Goal: Information Seeking & Learning: Learn about a topic

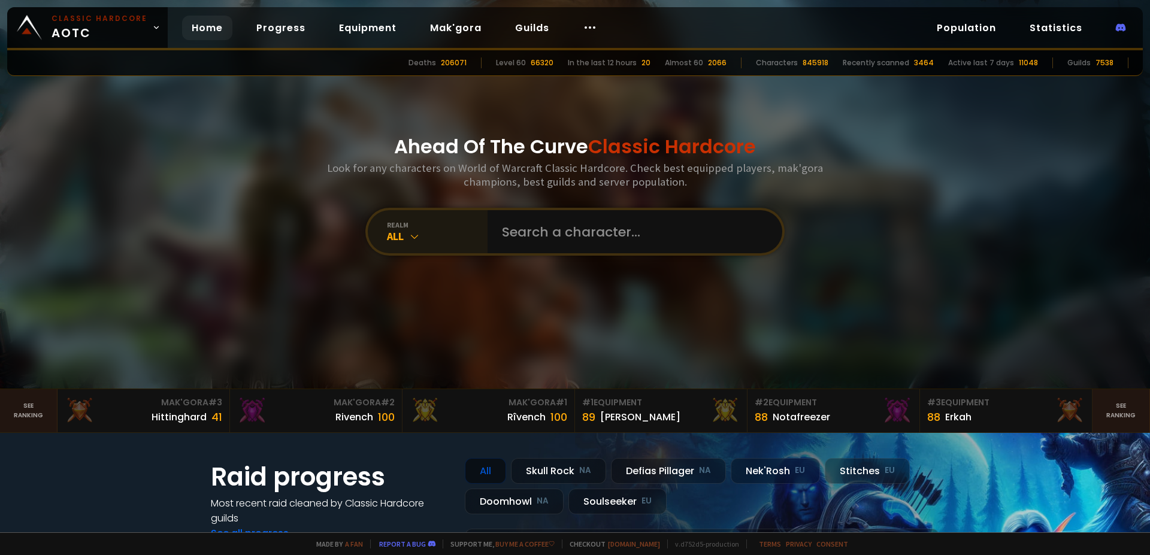
click at [443, 245] on div "realm All" at bounding box center [428, 231] width 120 height 43
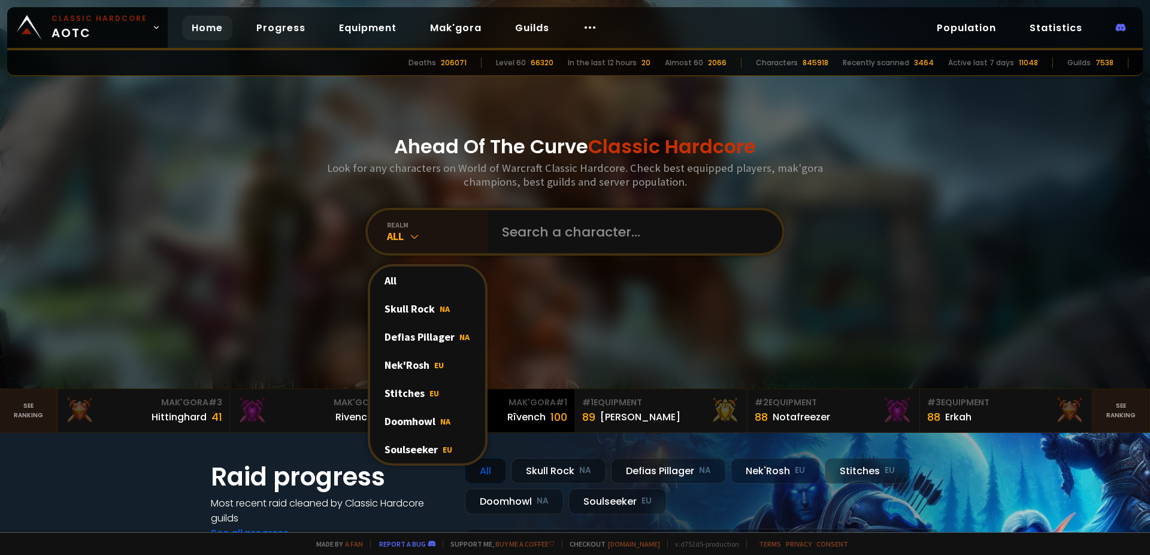
click at [405, 419] on div "Doomhowl NA" at bounding box center [427, 421] width 115 height 28
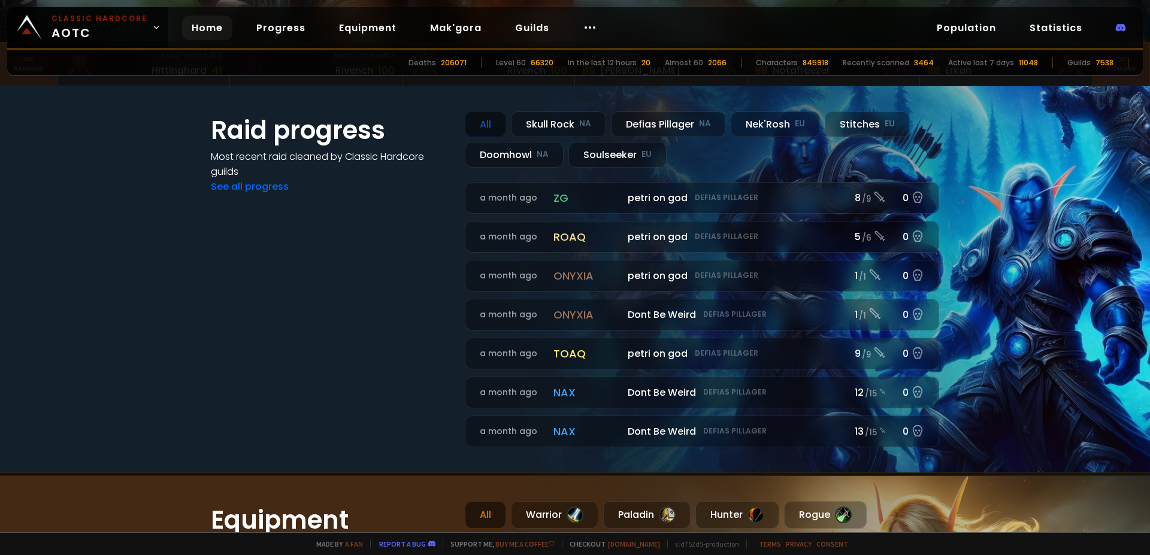
scroll to position [359, 0]
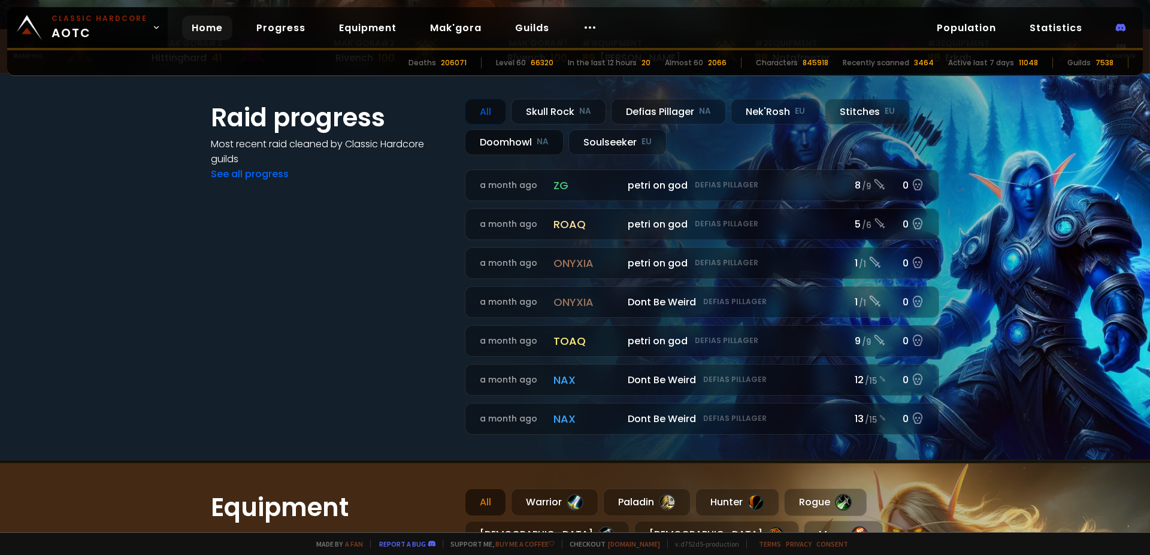
click at [512, 143] on div "Doomhowl NA" at bounding box center [514, 142] width 99 height 26
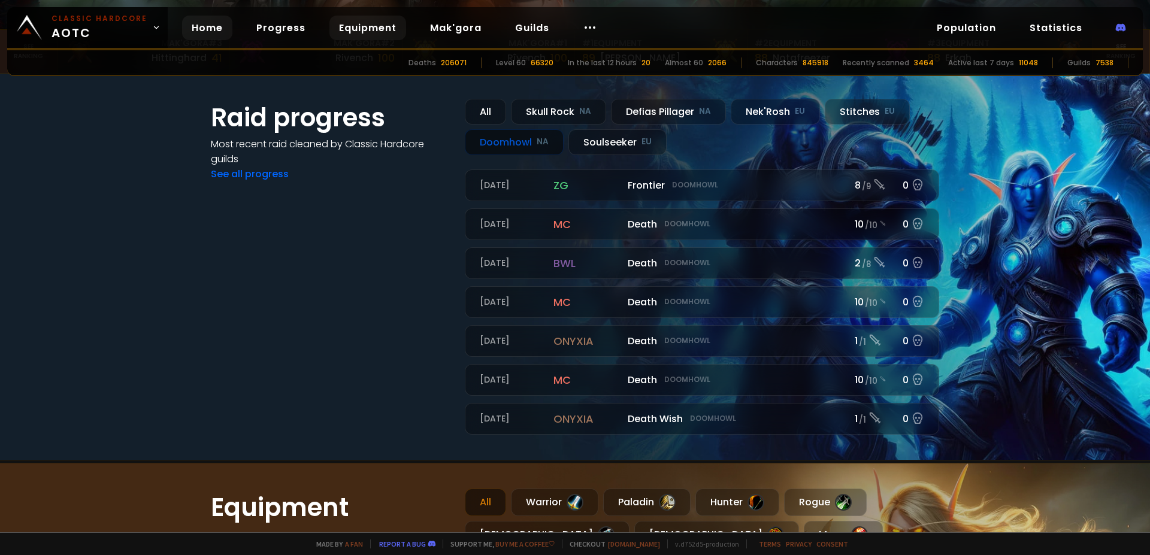
click at [384, 32] on link "Equipment" at bounding box center [367, 28] width 77 height 25
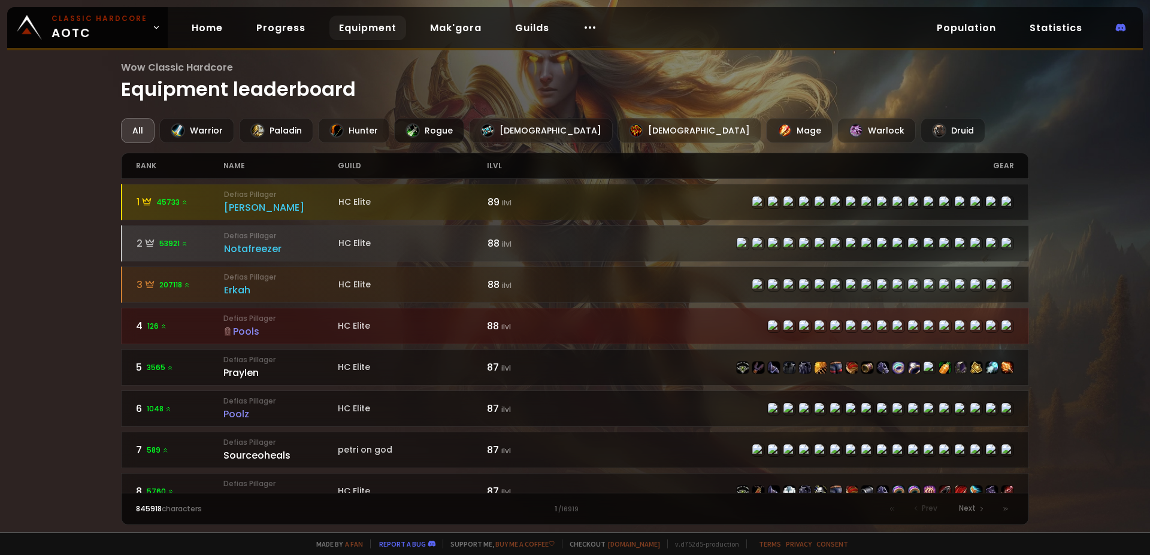
click at [431, 136] on div "Rogue" at bounding box center [429, 130] width 70 height 25
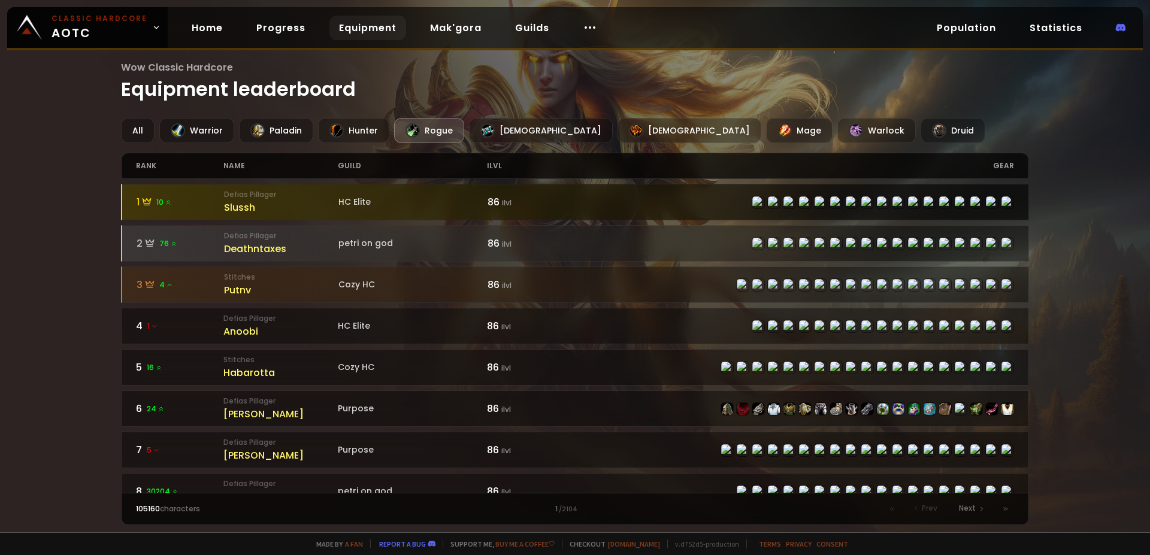
click at [258, 208] on div "Slussh" at bounding box center [281, 207] width 114 height 15
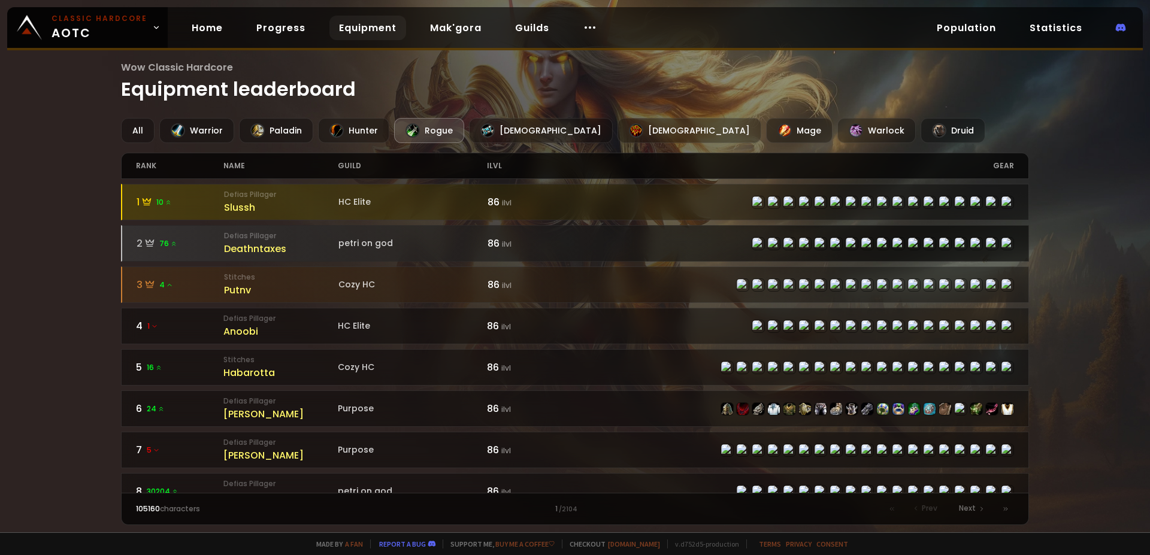
click at [202, 244] on div "2 76" at bounding box center [181, 243] width 88 height 15
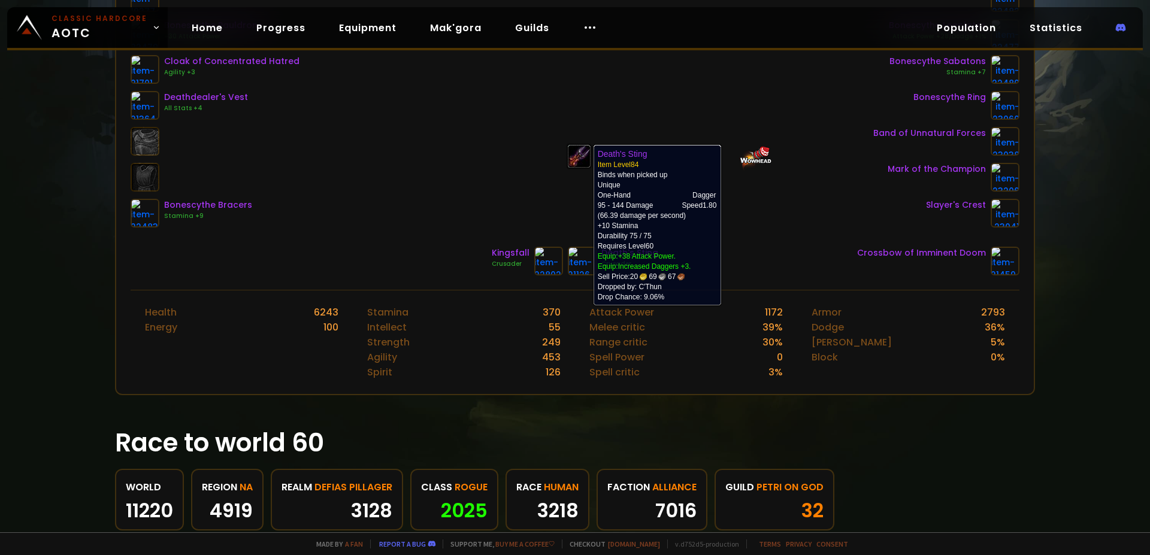
scroll to position [248, 0]
